Goal: Navigation & Orientation: Find specific page/section

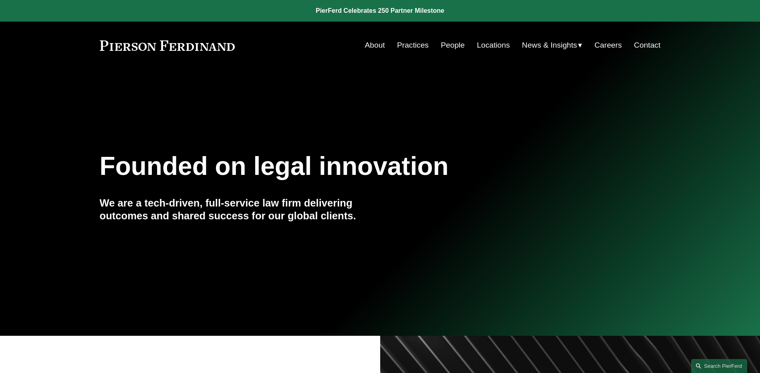
click at [446, 44] on link "People" at bounding box center [453, 45] width 24 height 15
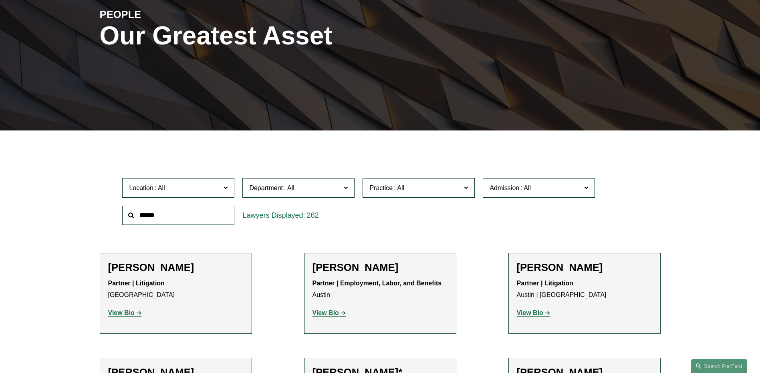
scroll to position [40, 0]
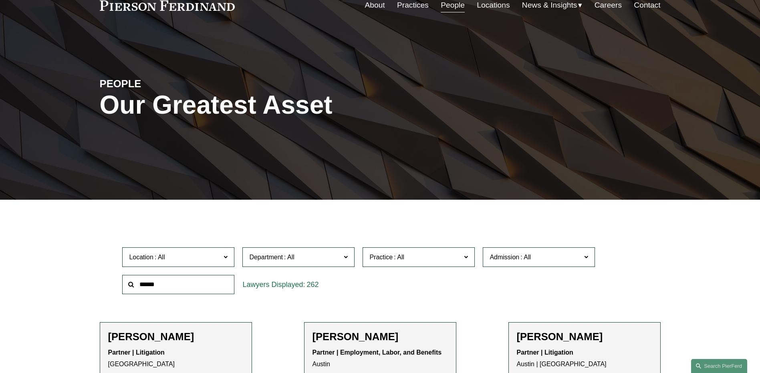
click at [0, 0] on span "News" at bounding box center [0, 0] width 0 height 0
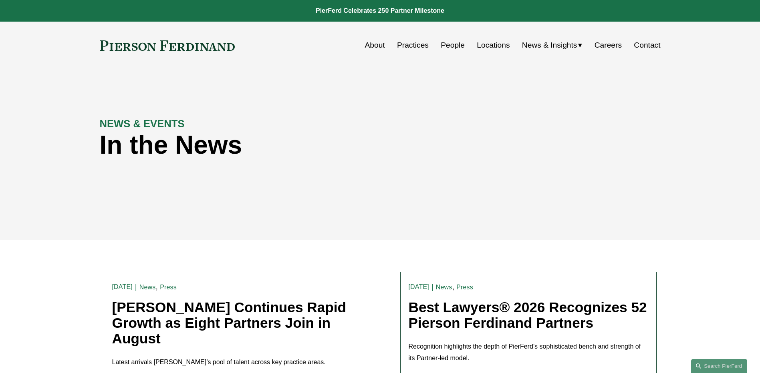
click at [444, 46] on link "People" at bounding box center [453, 45] width 24 height 15
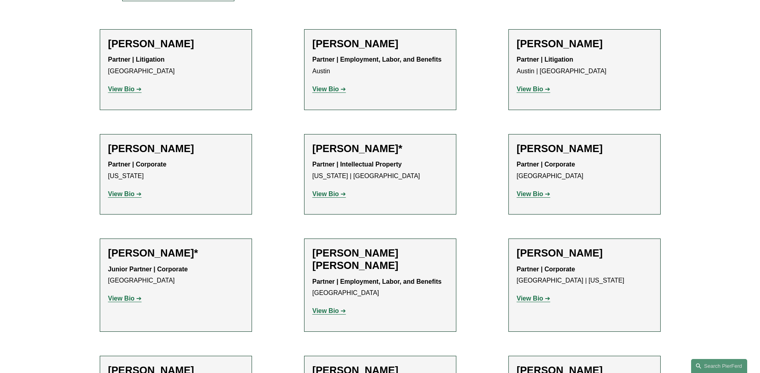
scroll to position [160, 0]
